Goal: Find specific page/section: Find specific page/section

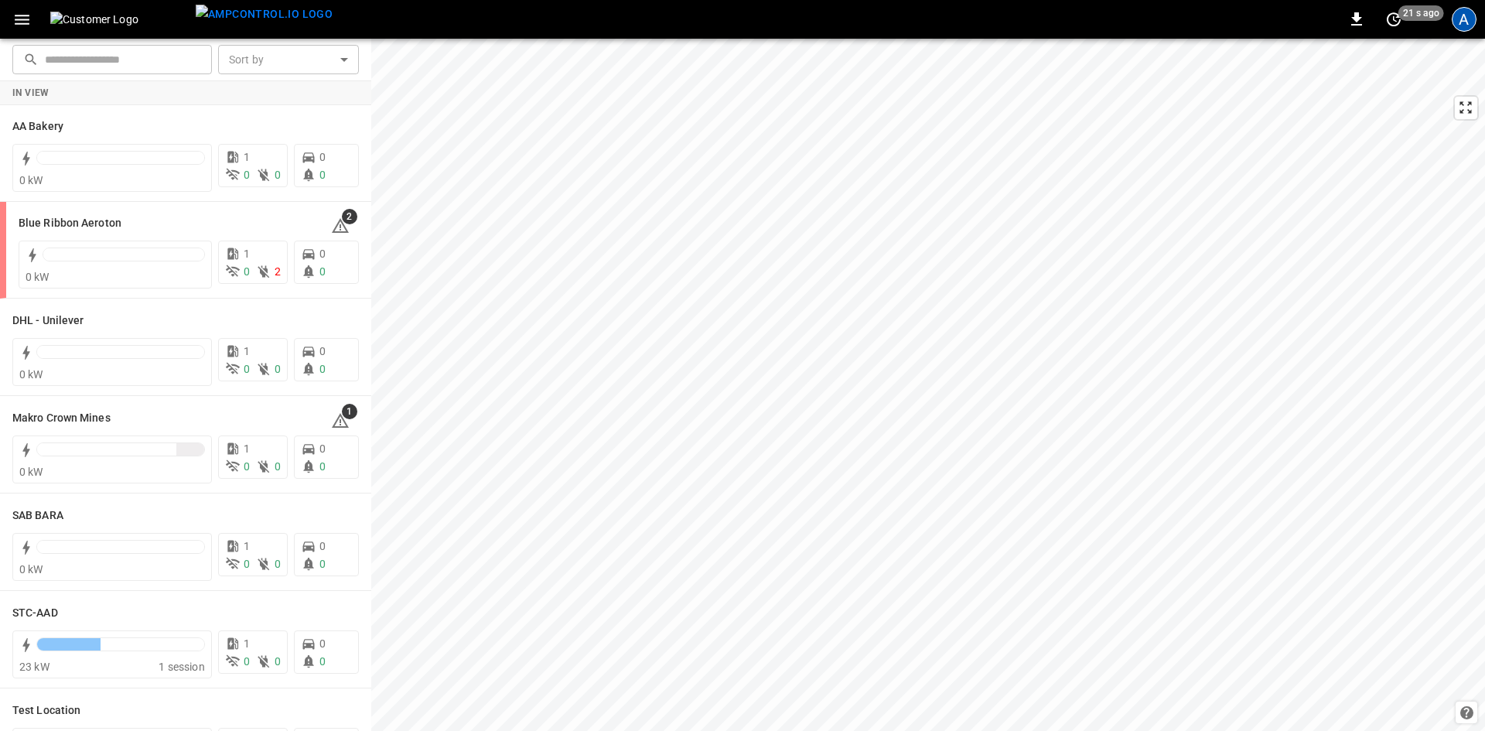
click at [1462, 27] on div "A" at bounding box center [1463, 19] width 25 height 25
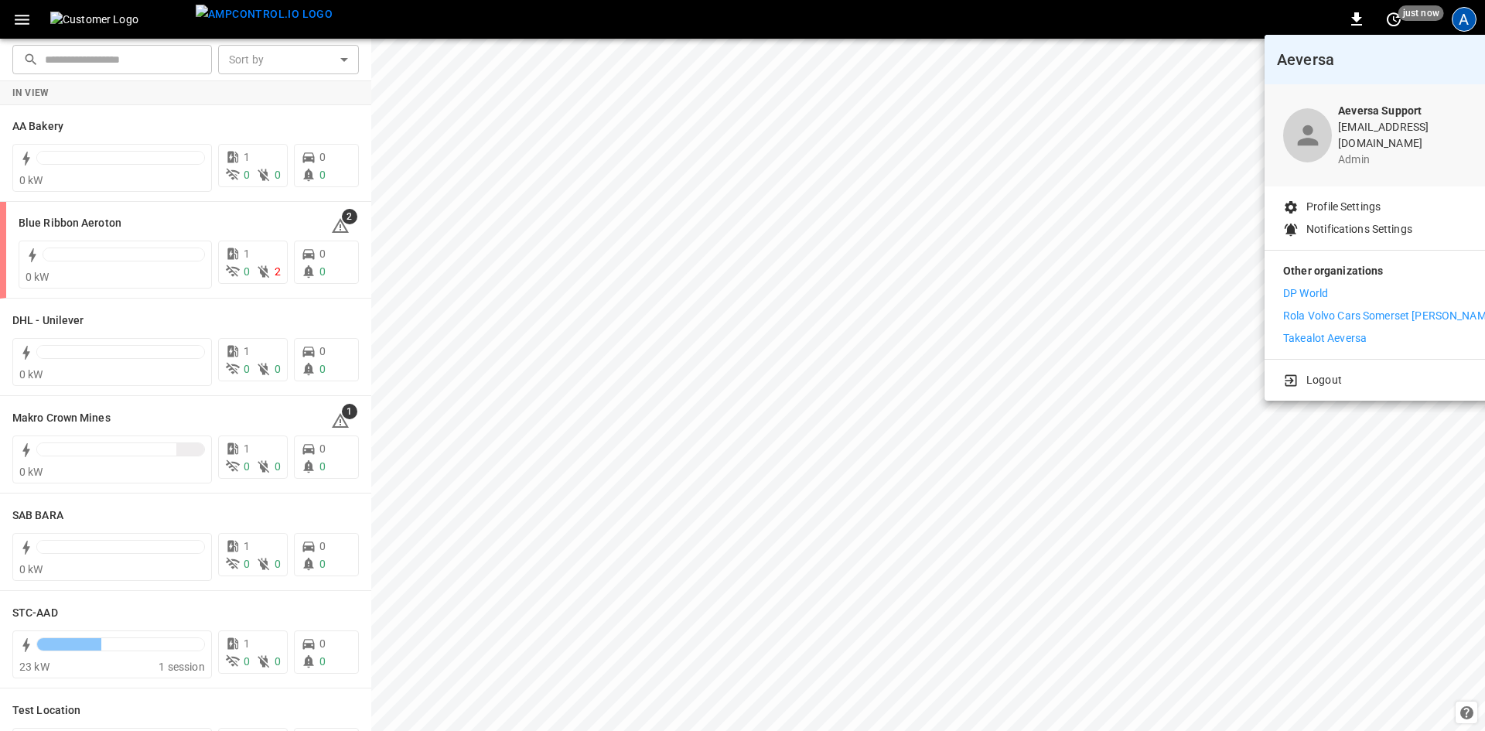
click at [159, 437] on div at bounding box center [742, 365] width 1485 height 731
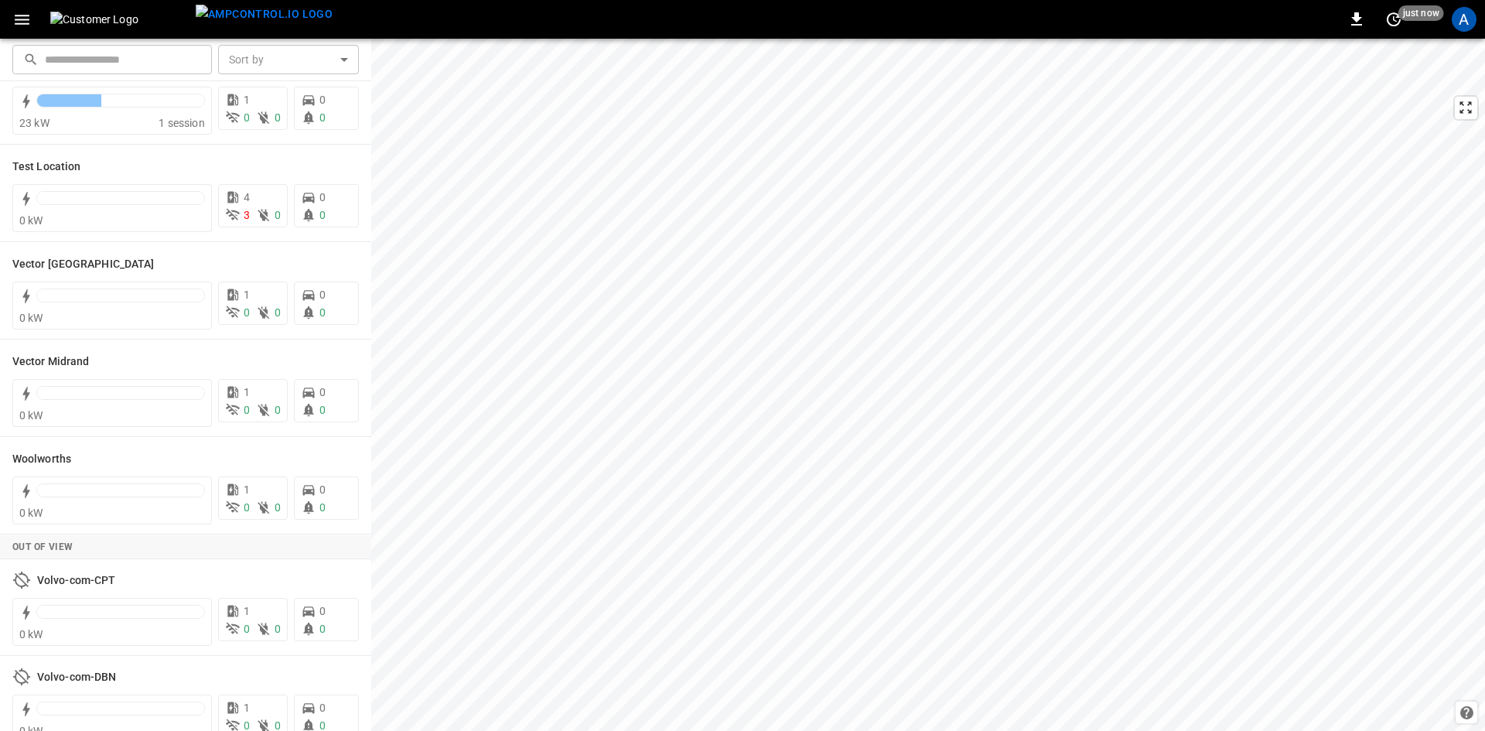
scroll to position [431, 0]
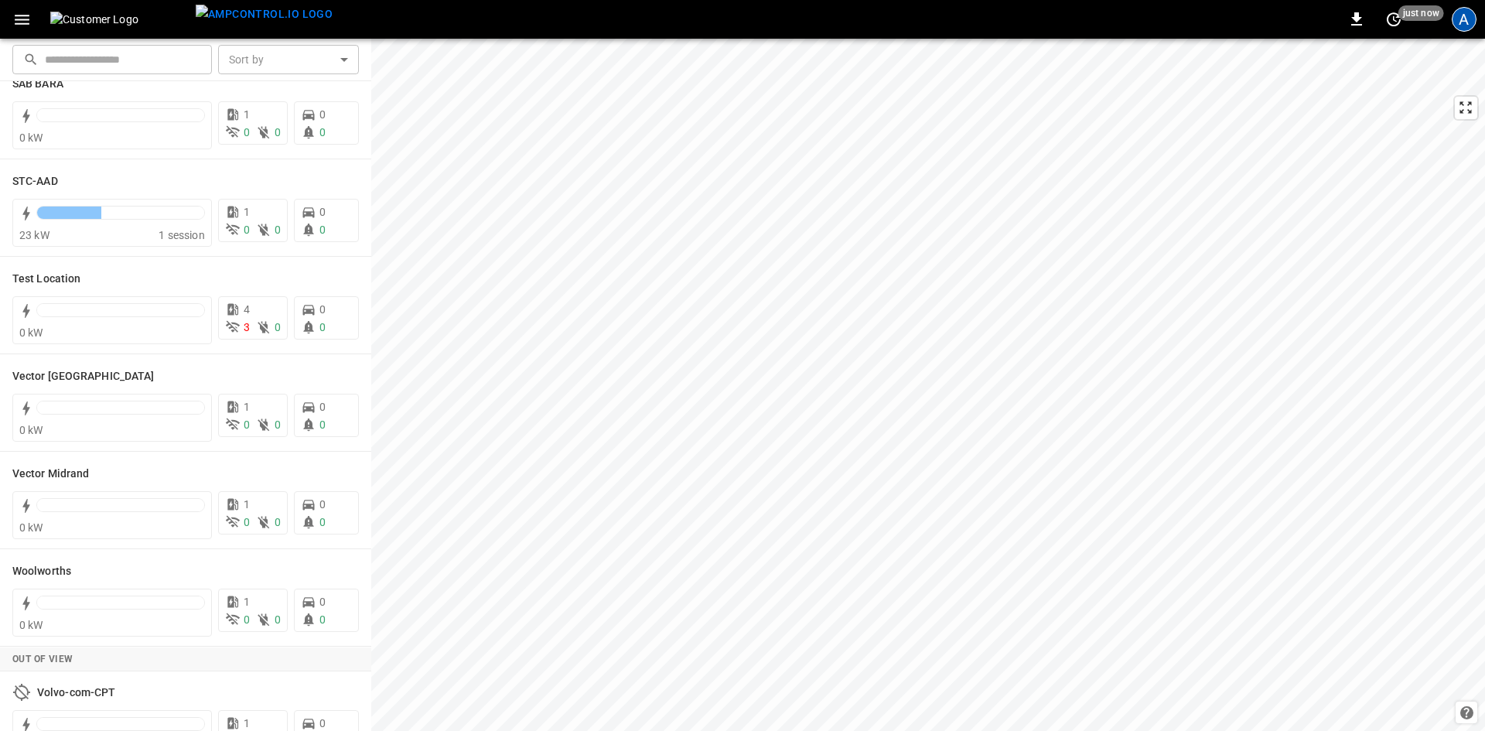
click at [1461, 17] on div "A" at bounding box center [1463, 19] width 25 height 25
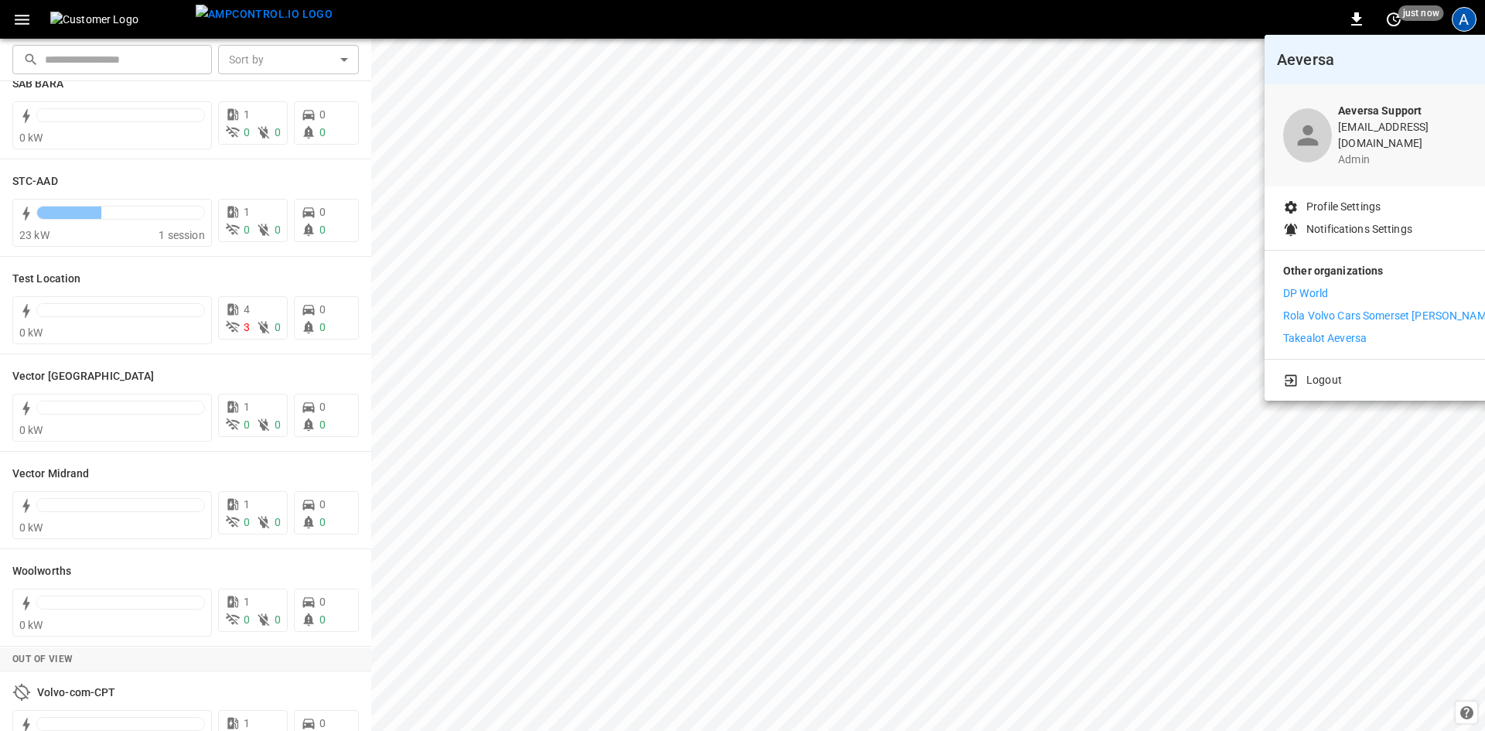
click at [1288, 286] on p "DP World" at bounding box center [1305, 293] width 45 height 16
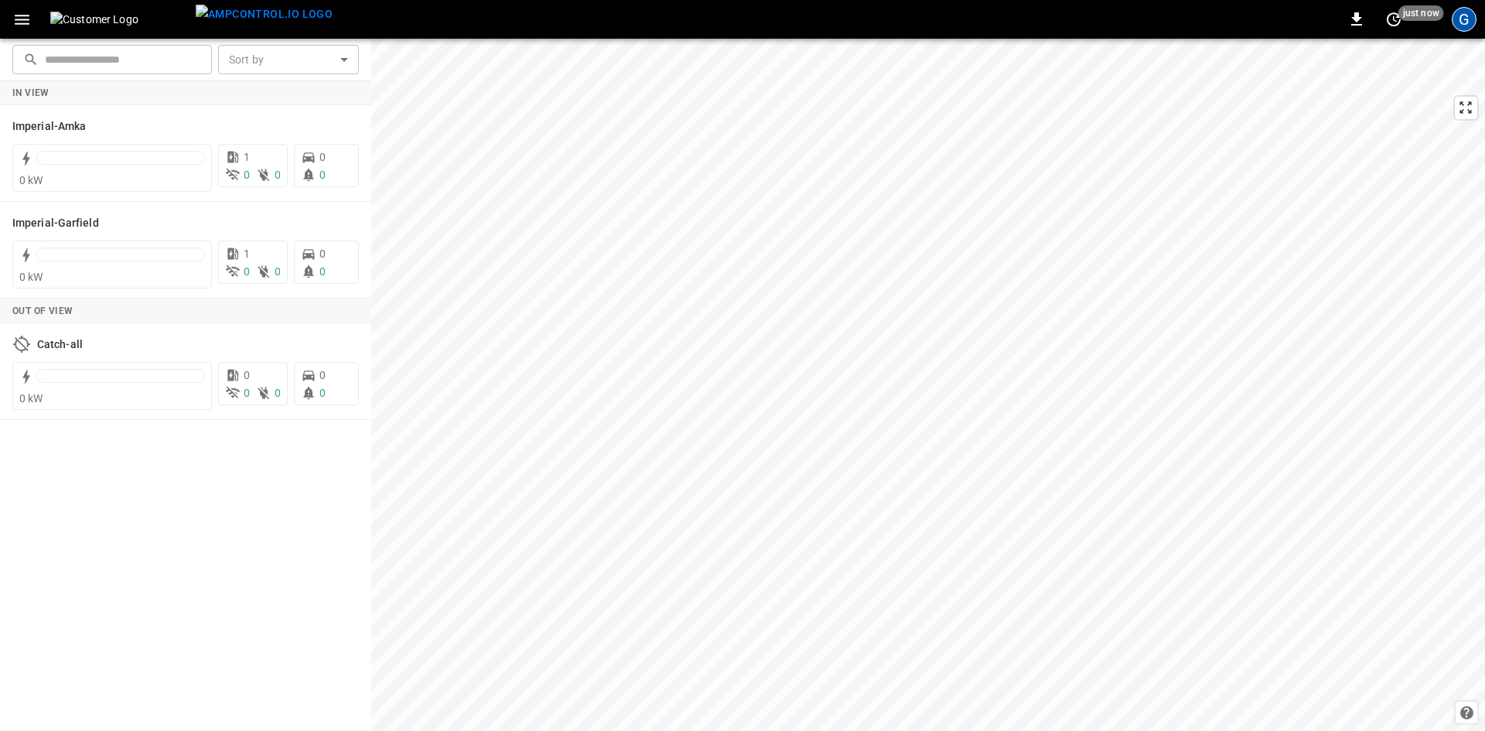
click at [1457, 21] on div "G" at bounding box center [1463, 19] width 25 height 25
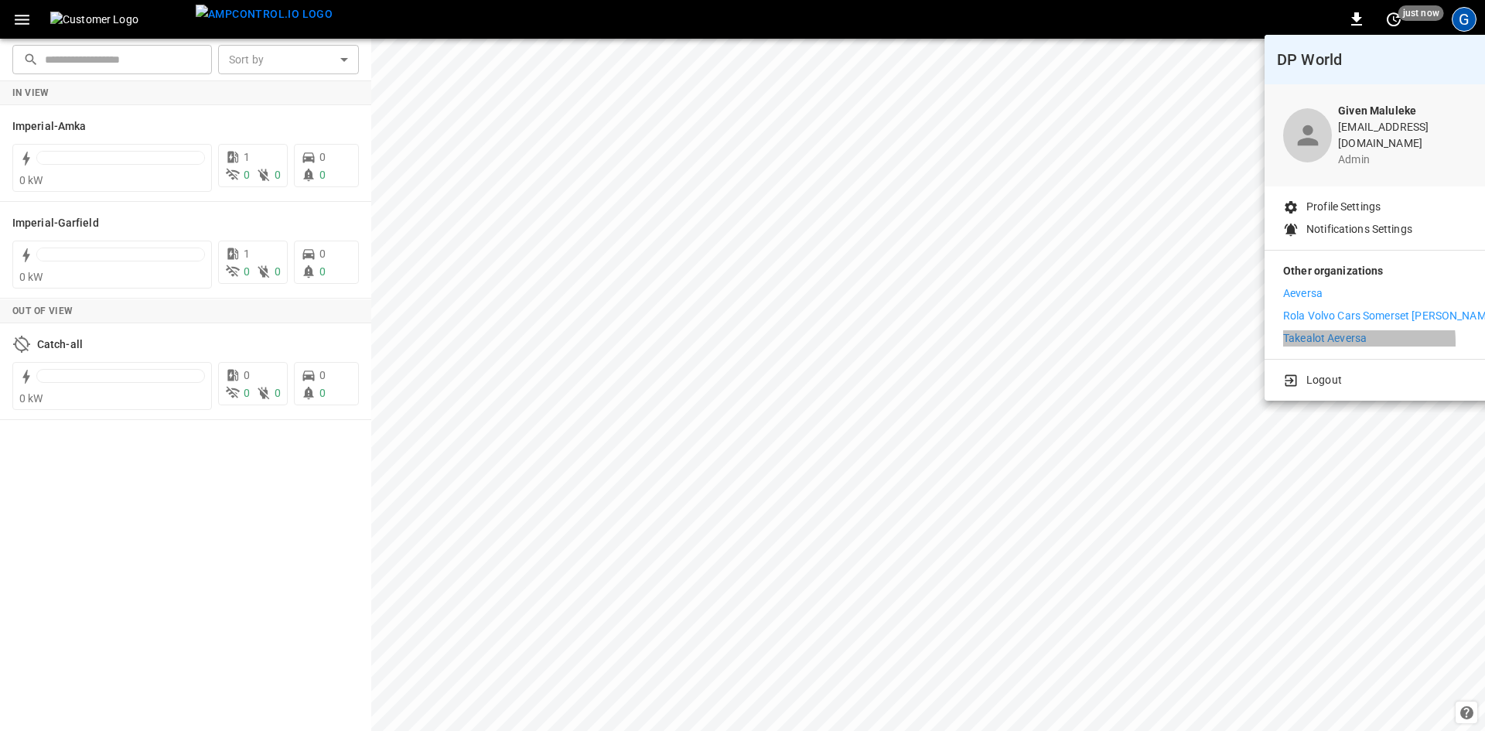
click at [1319, 332] on p "Takealot Aeversa" at bounding box center [1325, 338] width 84 height 16
